Goal: Information Seeking & Learning: Learn about a topic

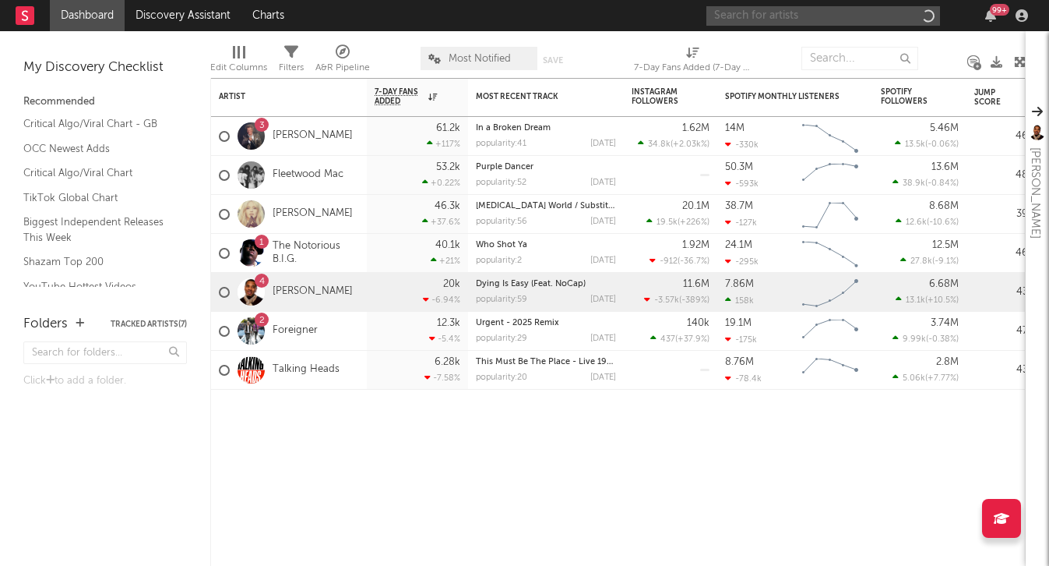
click at [769, 19] on input "text" at bounding box center [824, 15] width 234 height 19
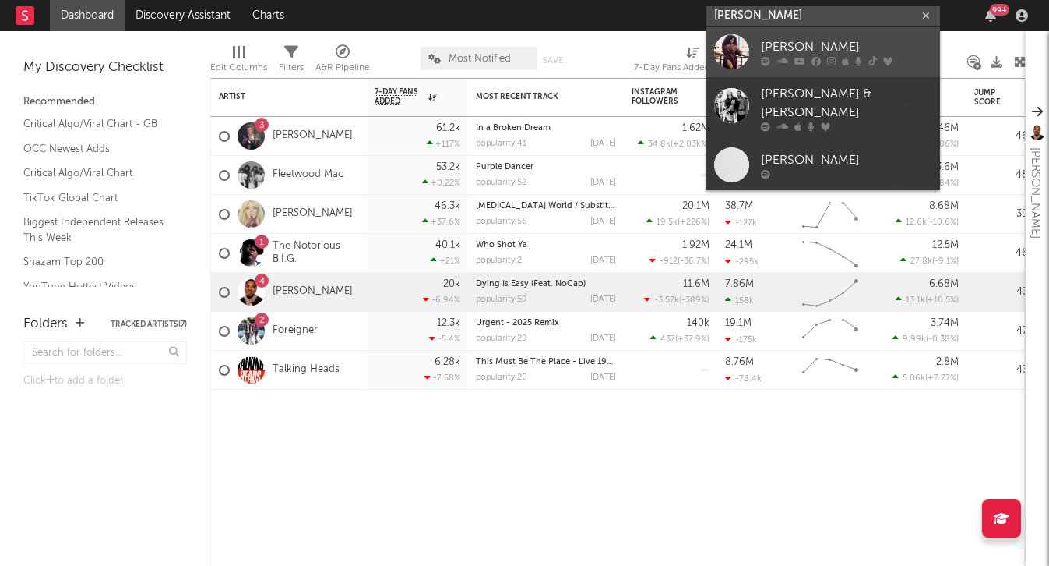
type input "[PERSON_NAME]"
click at [792, 49] on div "[PERSON_NAME]" at bounding box center [846, 46] width 171 height 19
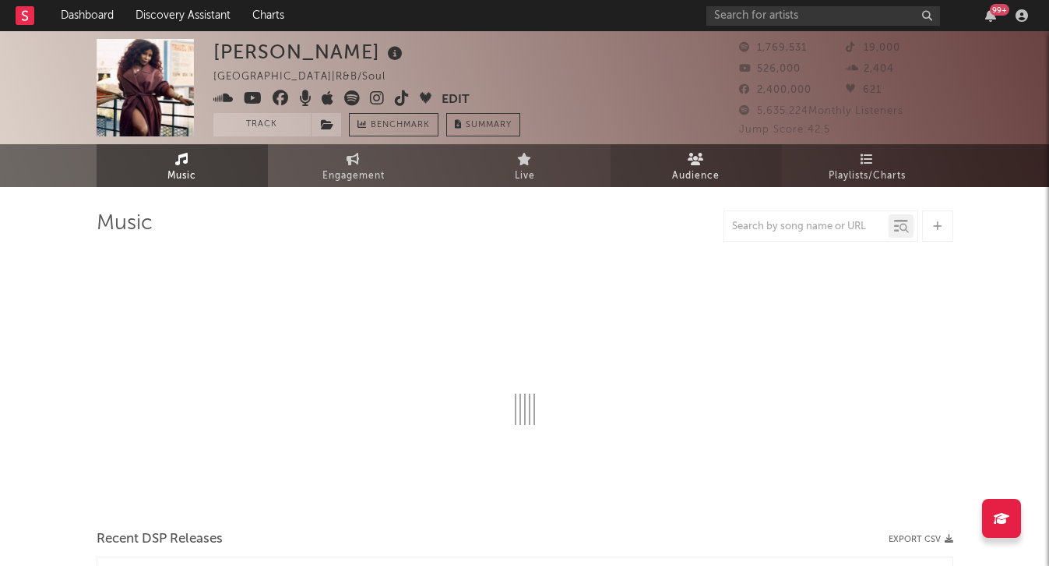
select select "6m"
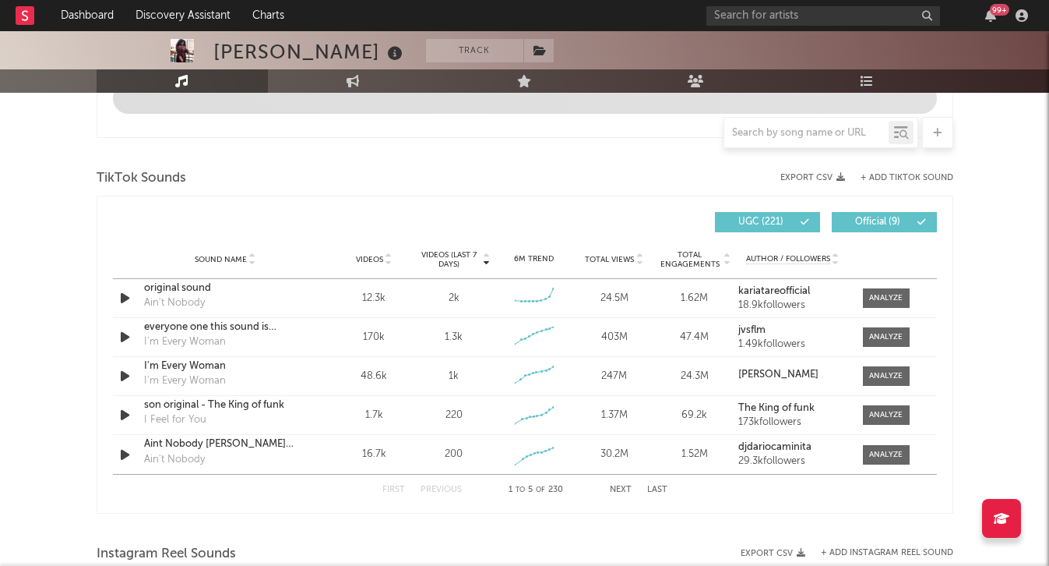
scroll to position [969, 0]
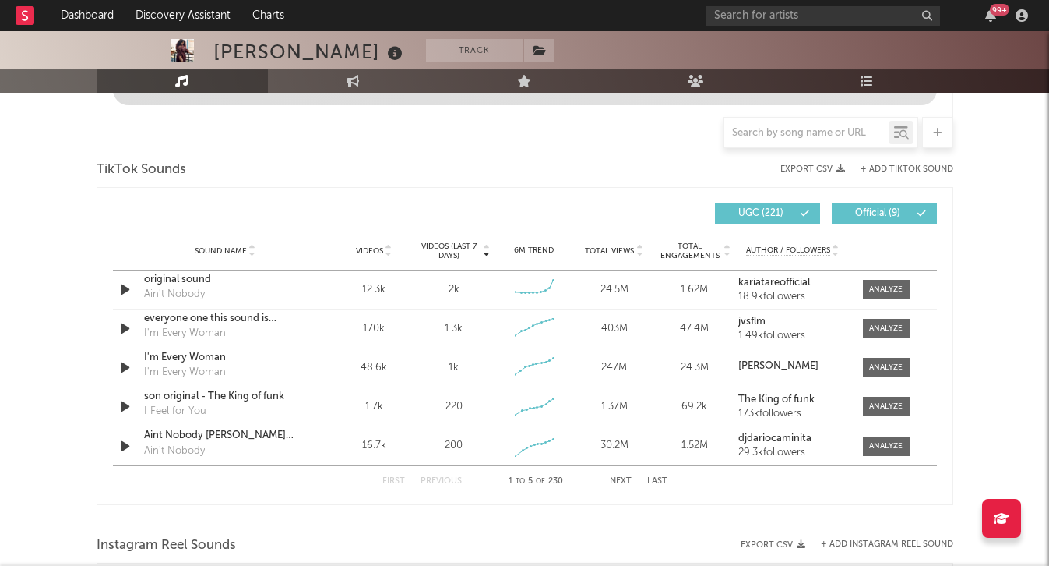
click at [625, 478] on button "Next" at bounding box center [621, 481] width 22 height 9
click at [625, 479] on button "Next" at bounding box center [621, 481] width 22 height 9
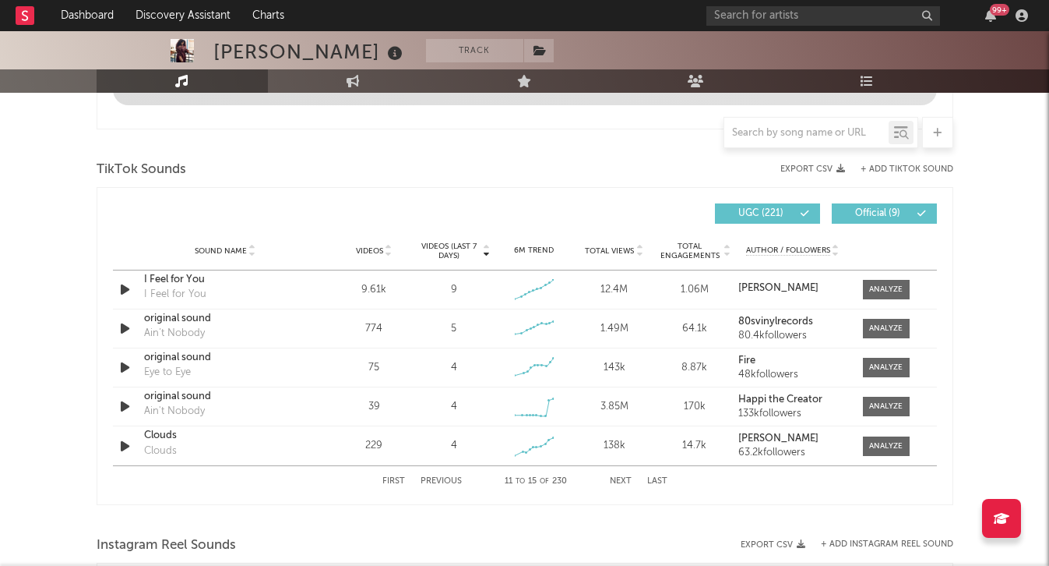
click at [625, 479] on button "Next" at bounding box center [621, 481] width 22 height 9
